Goal: Transaction & Acquisition: Obtain resource

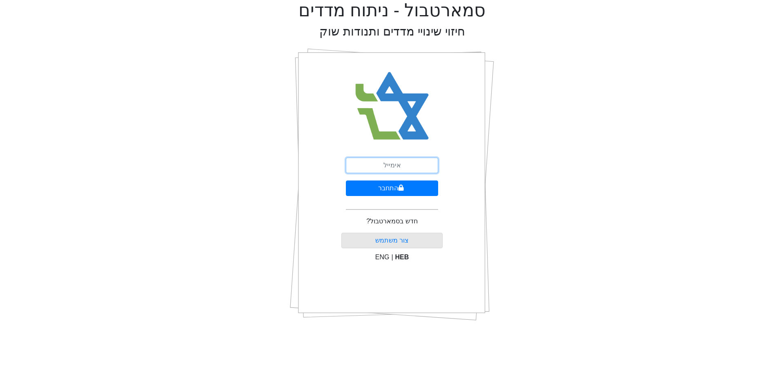
click at [389, 161] on input "email" at bounding box center [392, 166] width 92 height 16
type input "[EMAIL_ADDRESS][DOMAIN_NAME]"
click at [399, 192] on button "התחבר" at bounding box center [392, 189] width 92 height 16
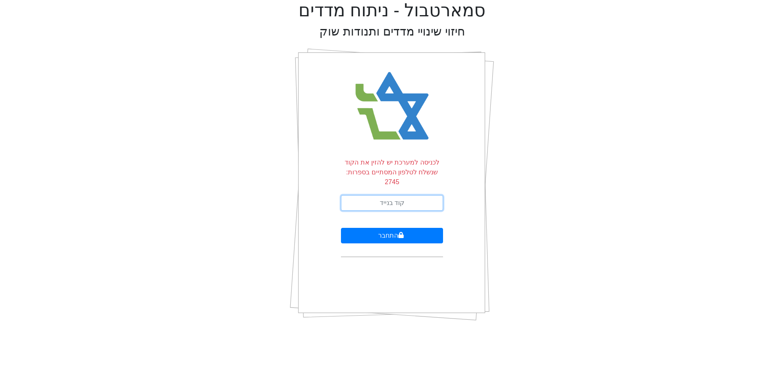
click at [394, 195] on input "text" at bounding box center [392, 203] width 102 height 16
type input "992899"
click at [341, 228] on button "התחבר" at bounding box center [392, 236] width 102 height 16
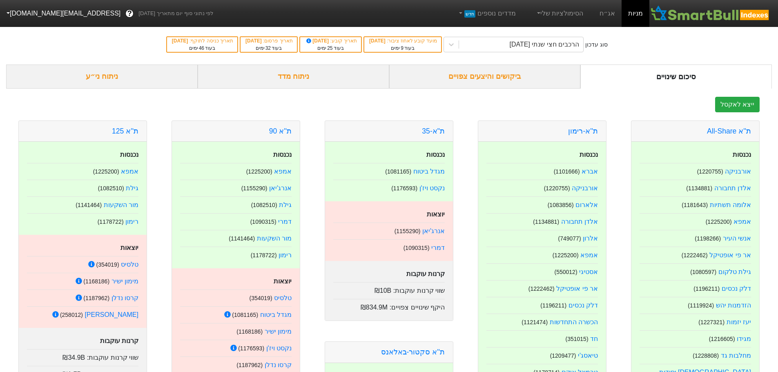
click at [497, 77] on div "ביקושים והיצעים צפויים" at bounding box center [485, 77] width 192 height 24
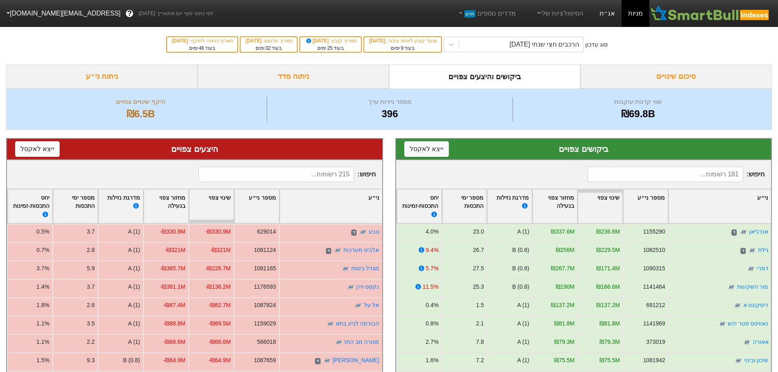
click at [613, 22] on link "אג״ח" at bounding box center [607, 13] width 29 height 27
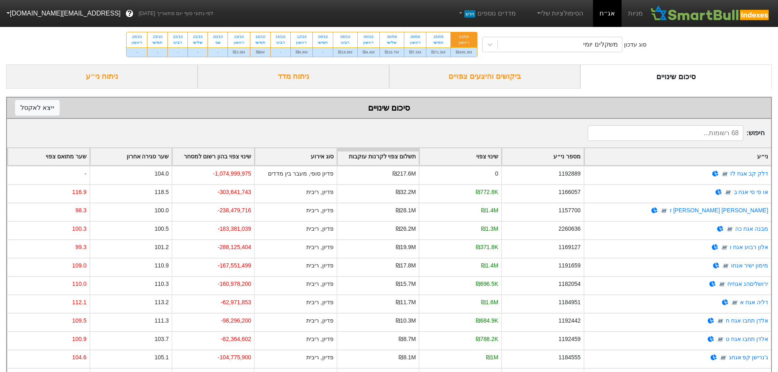
click at [533, 83] on div "ביקושים והיצעים צפויים" at bounding box center [485, 77] width 192 height 24
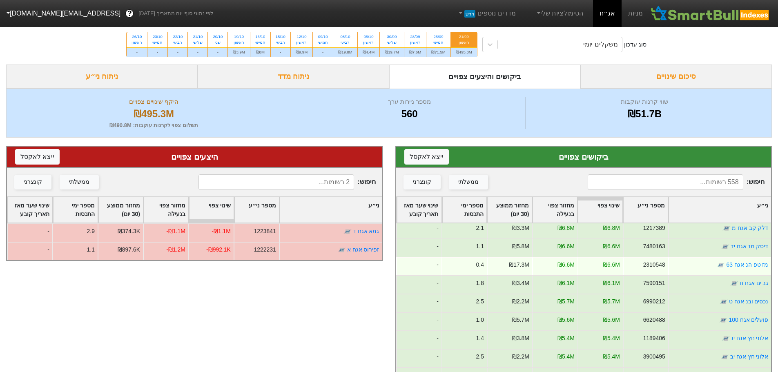
scroll to position [82, 0]
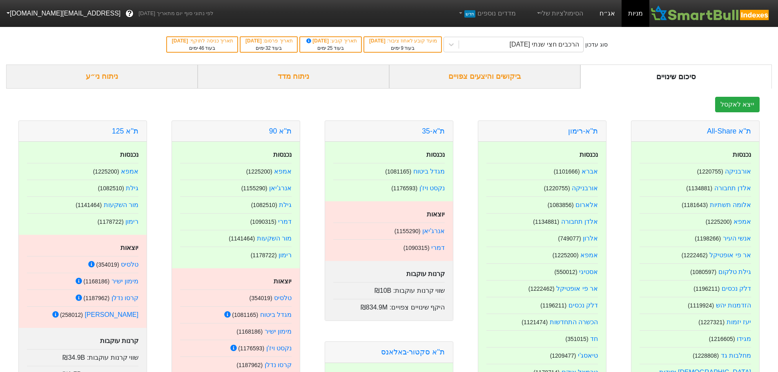
click at [604, 15] on link "אג״ח" at bounding box center [607, 13] width 29 height 27
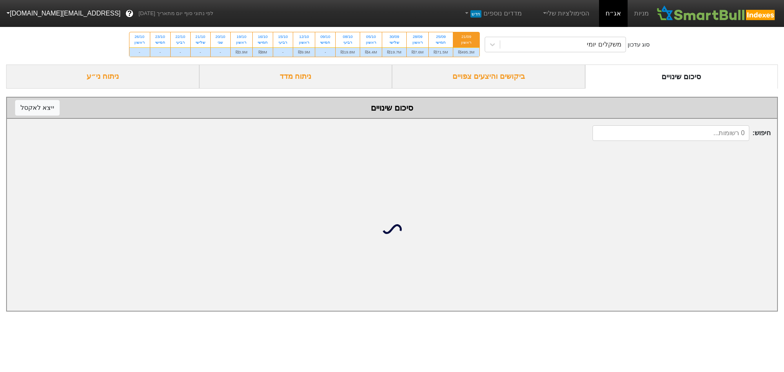
click at [536, 70] on div "ביקושים והיצעים צפויים" at bounding box center [488, 77] width 193 height 24
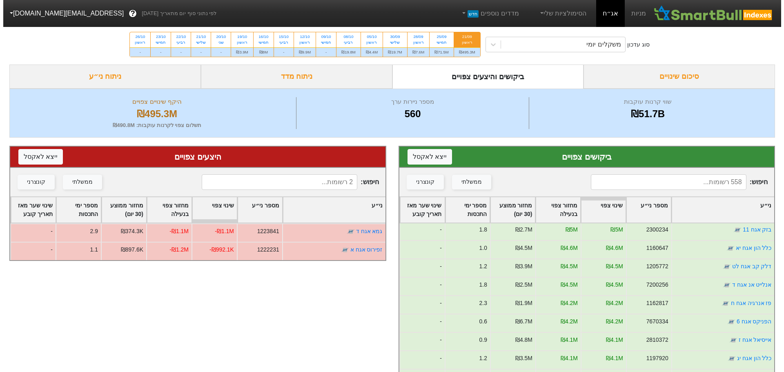
scroll to position [204, 0]
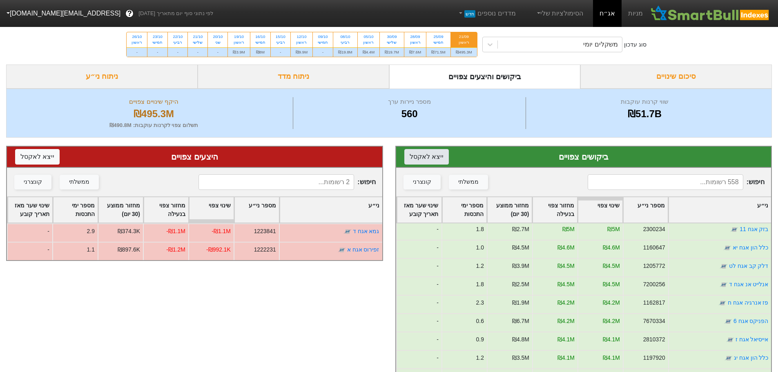
click at [417, 156] on button "ייצא ל אקסל" at bounding box center [426, 157] width 45 height 16
click at [463, 40] on div "ראשון" at bounding box center [464, 43] width 16 height 6
click at [463, 38] on input "21/09 ראשון ₪495.3M" at bounding box center [461, 34] width 5 height 5
click at [628, 178] on input at bounding box center [666, 182] width 156 height 16
click at [627, 179] on input at bounding box center [666, 182] width 156 height 16
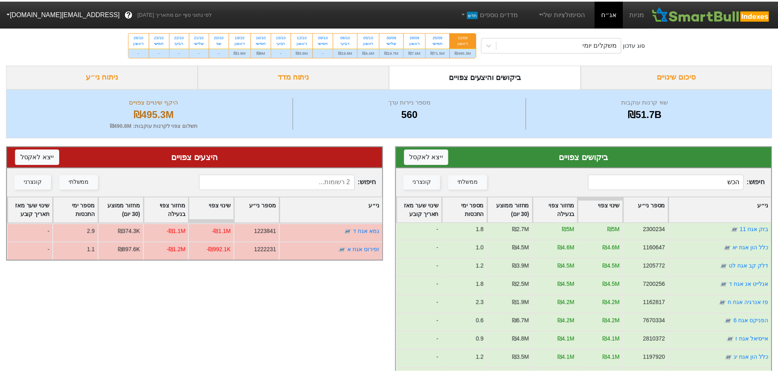
scroll to position [0, 0]
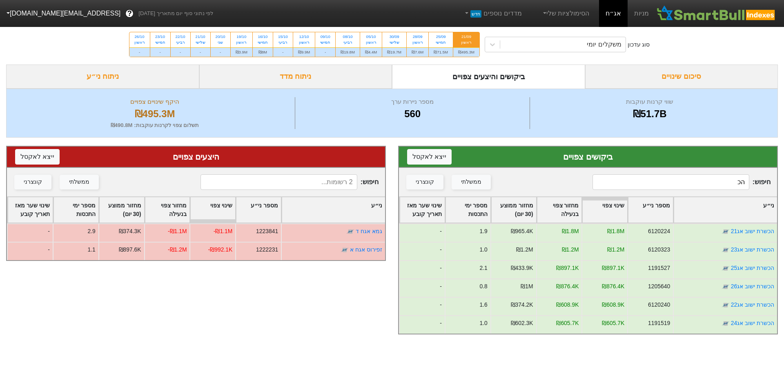
type input "ה"
